Goal: Navigation & Orientation: Find specific page/section

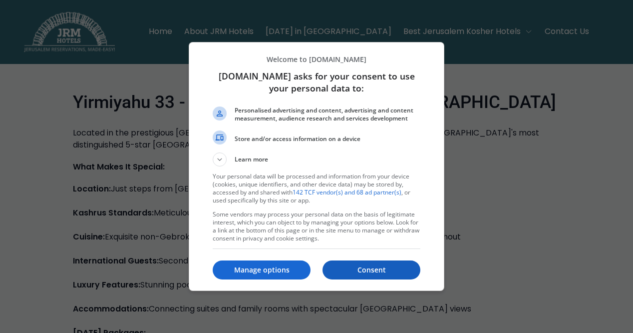
click at [366, 266] on p "Consent" at bounding box center [372, 270] width 98 height 10
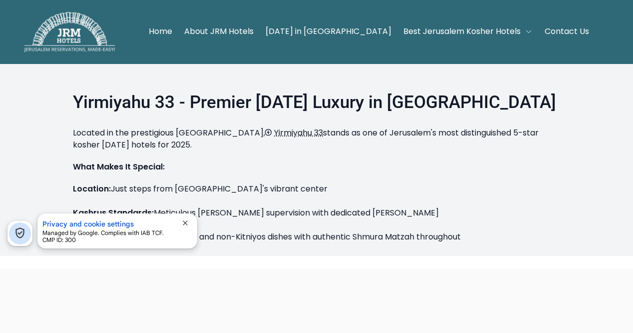
click at [378, 191] on p "Location: Just steps from [GEOGRAPHIC_DATA]'s vibrant center Kashrus Standards:…" at bounding box center [317, 261] width 488 height 156
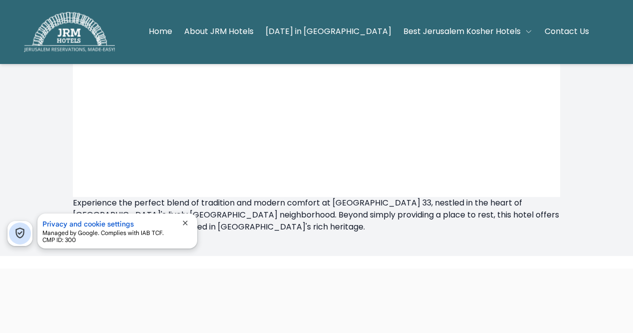
scroll to position [939, 0]
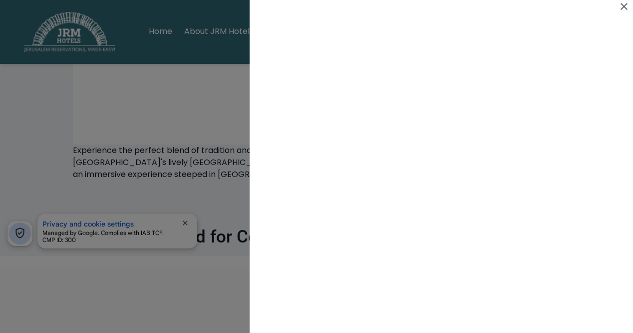
scroll to position [939, 0]
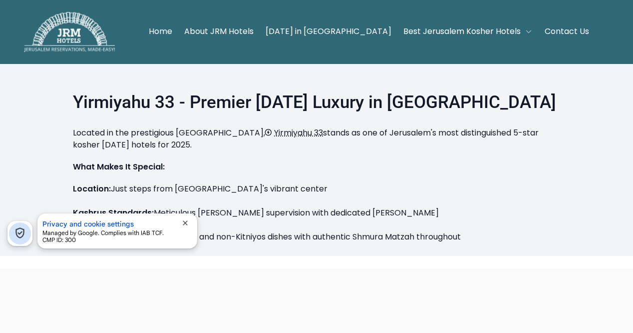
click at [185, 219] on span "close" at bounding box center [185, 223] width 8 height 8
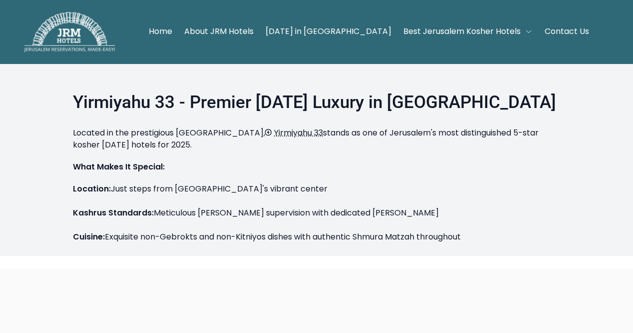
click at [12, 268] on div at bounding box center [316, 268] width 633 height 0
click at [474, 30] on span "Best Jerusalem Kosher Hotels" at bounding box center [462, 31] width 117 height 12
